Goal: Transaction & Acquisition: Download file/media

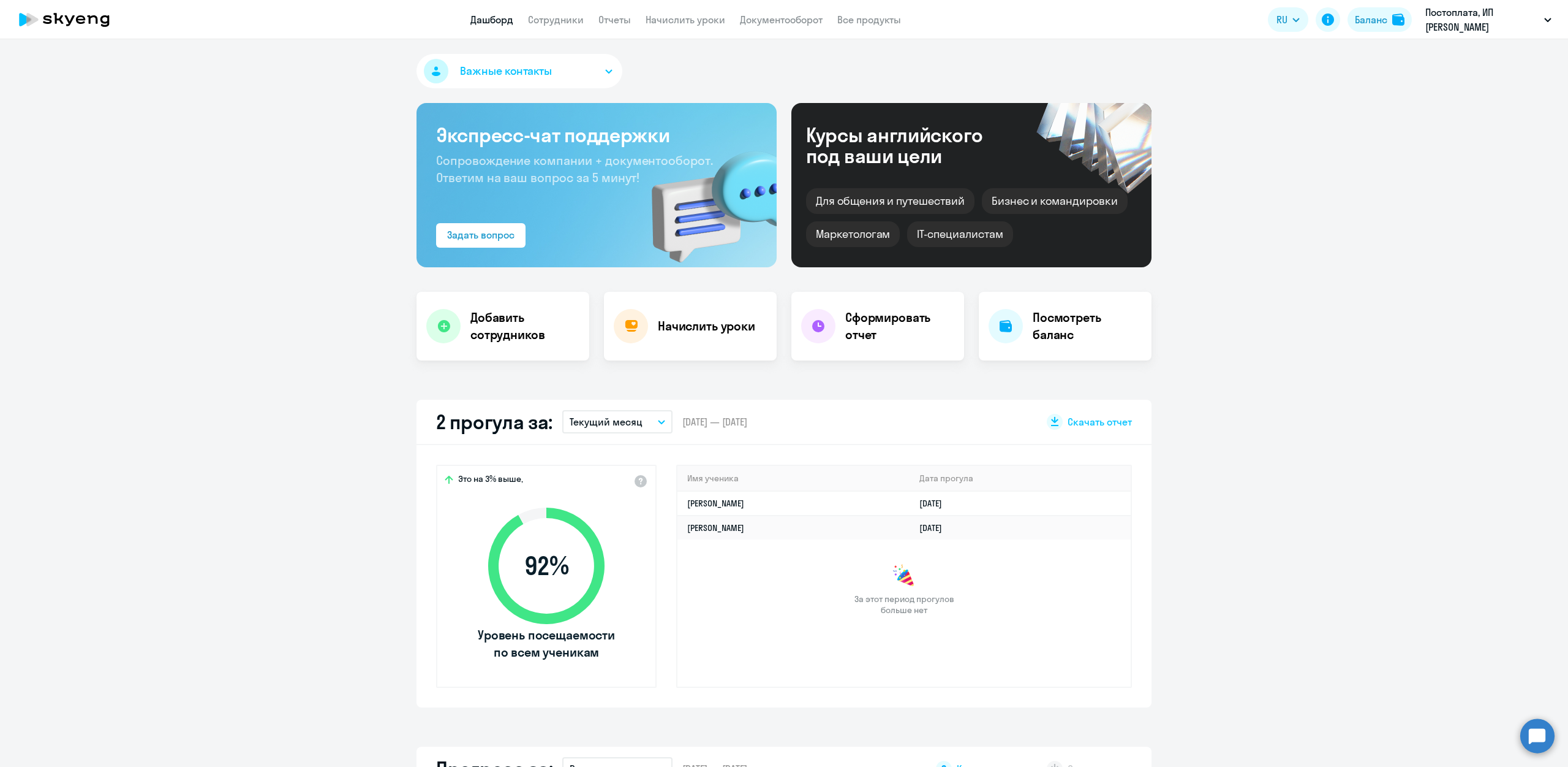
drag, startPoint x: 1211, startPoint y: 124, endPoint x: 1060, endPoint y: 139, distance: 151.7
select select "30"
drag, startPoint x: 1322, startPoint y: 280, endPoint x: 1299, endPoint y: 278, distance: 23.1
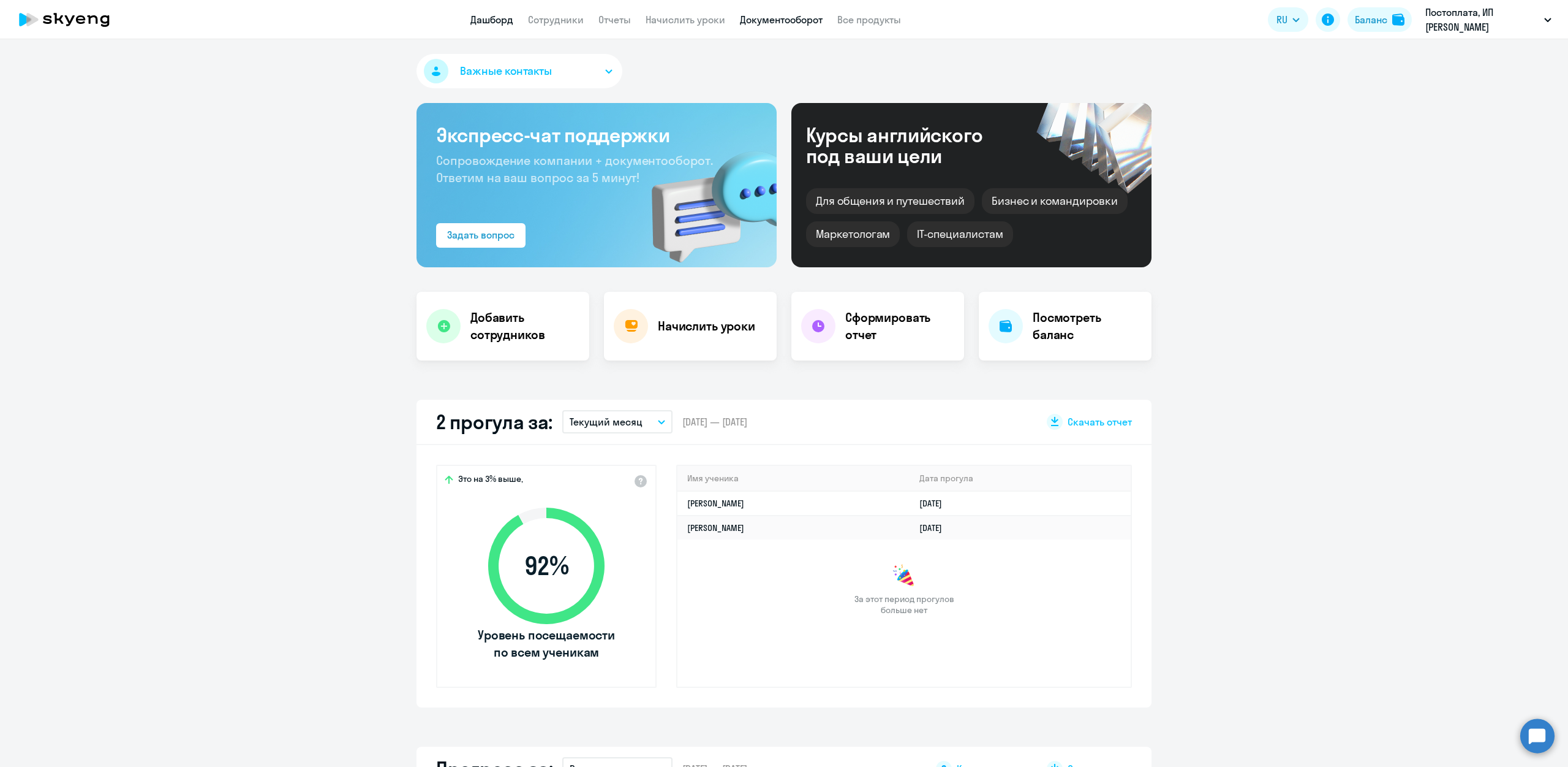
click at [764, 13] on link "Документооборот" at bounding box center [781, 20] width 83 height 13
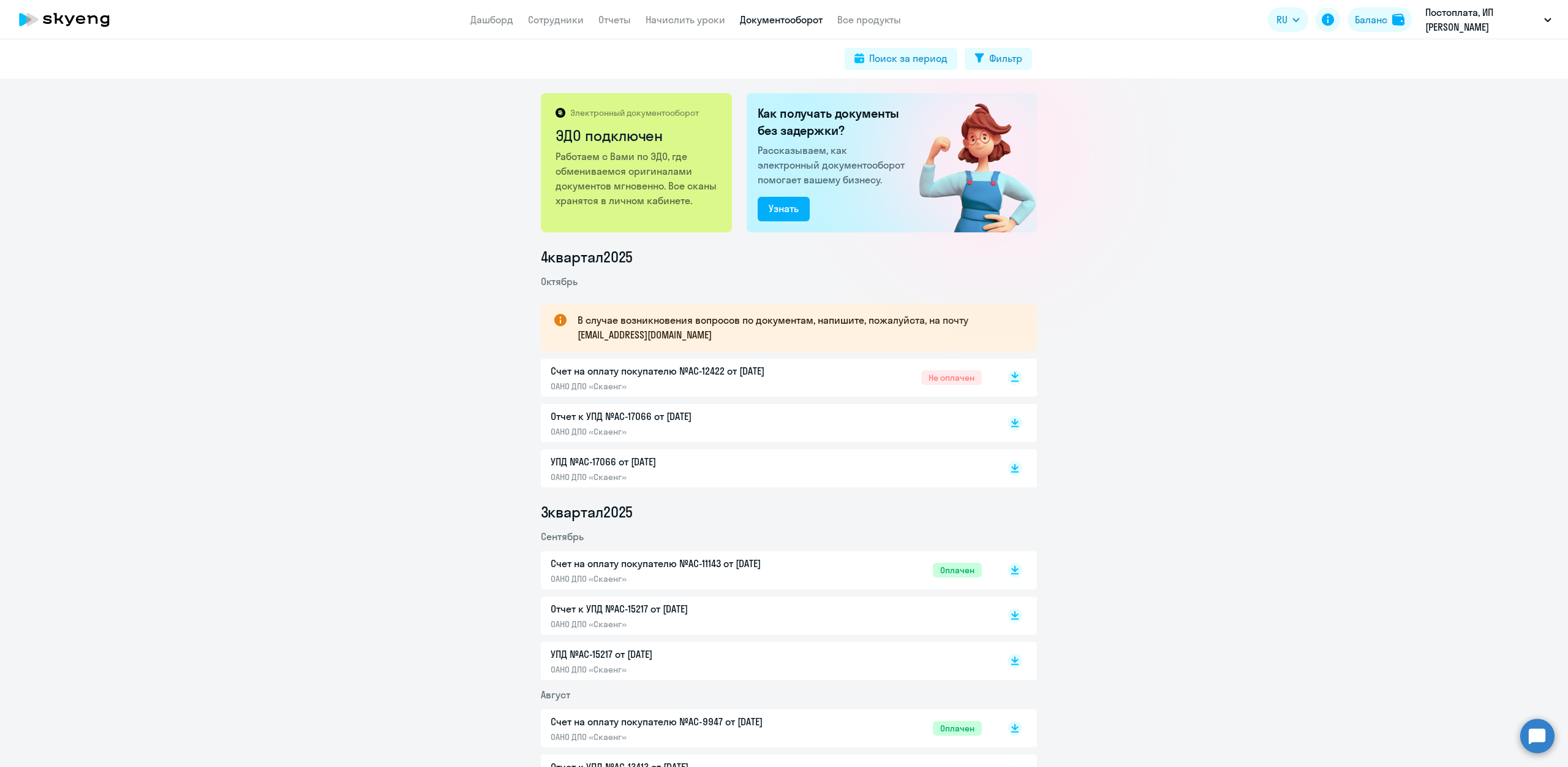
click at [1011, 377] on icon at bounding box center [1015, 375] width 7 height 6
